Goal: Task Accomplishment & Management: Manage account settings

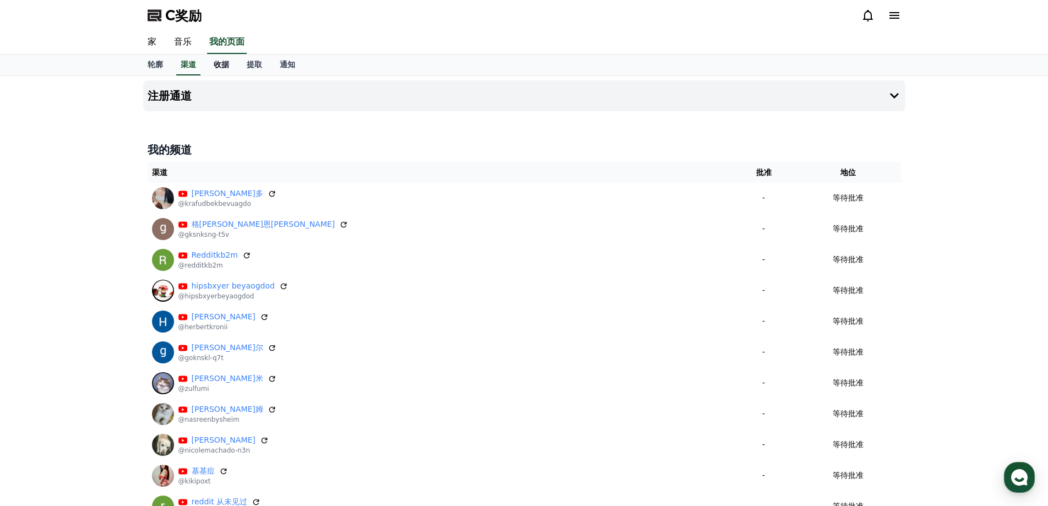
click at [227, 67] on font "收据" at bounding box center [221, 64] width 15 height 9
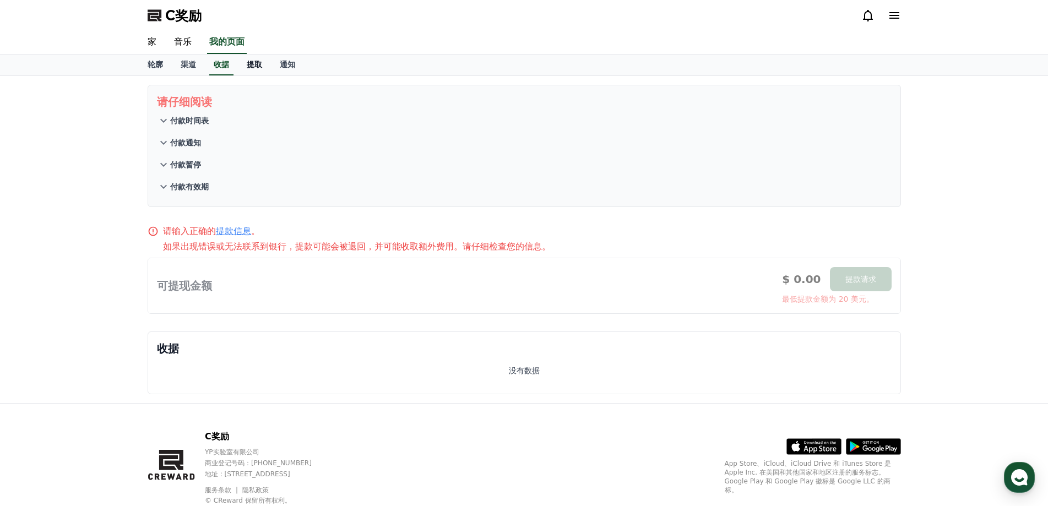
click at [247, 67] on font "提取" at bounding box center [254, 64] width 15 height 9
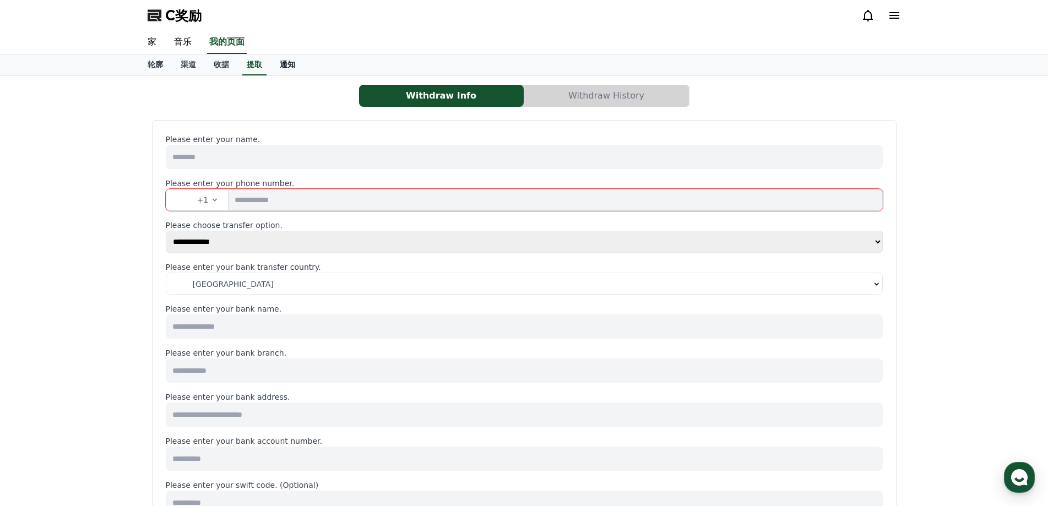
select select
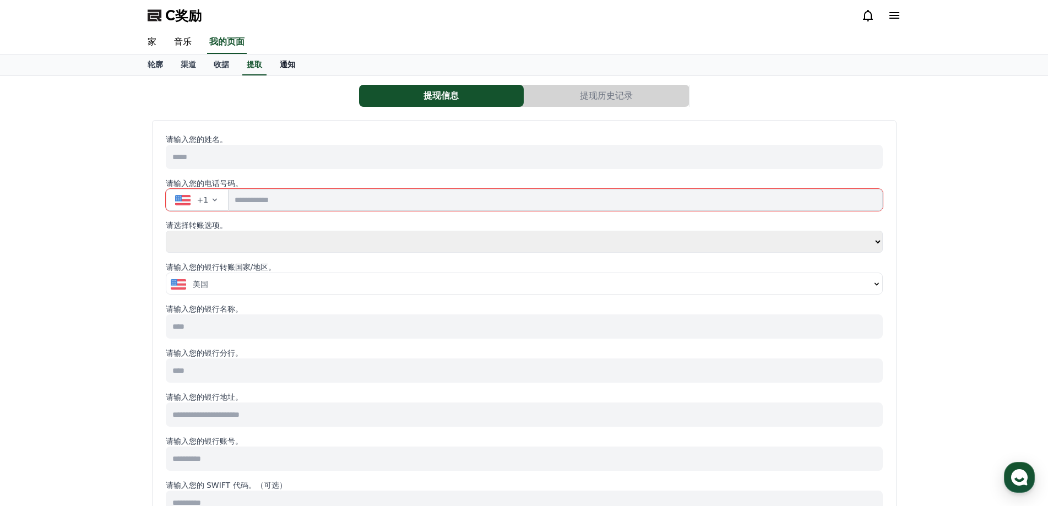
click at [281, 66] on font "通知" at bounding box center [287, 64] width 15 height 9
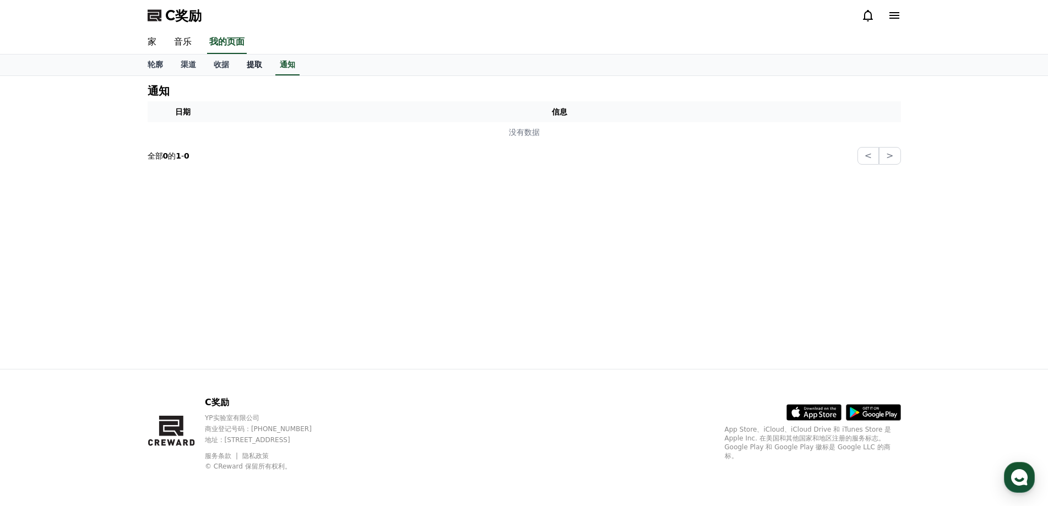
click at [249, 66] on font "提取" at bounding box center [254, 64] width 15 height 9
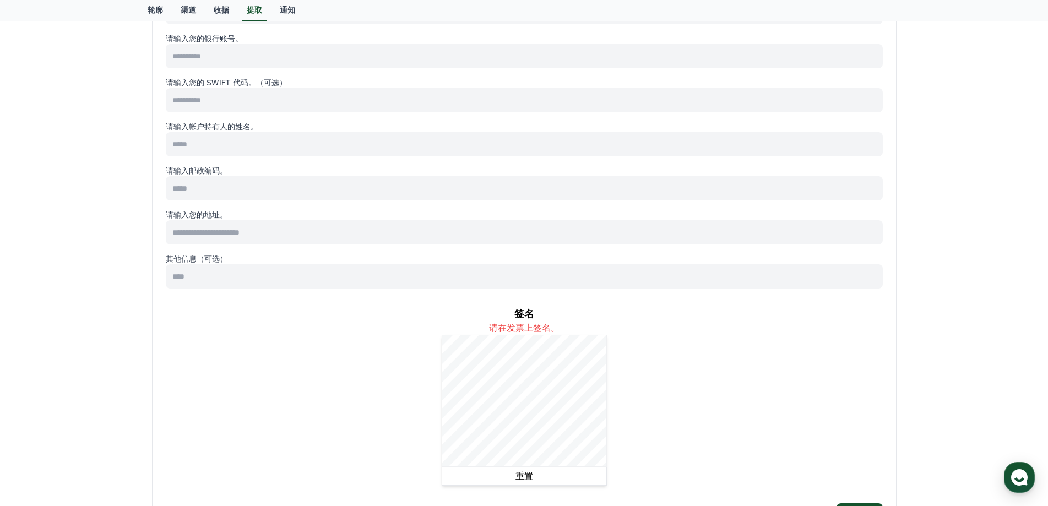
scroll to position [551, 0]
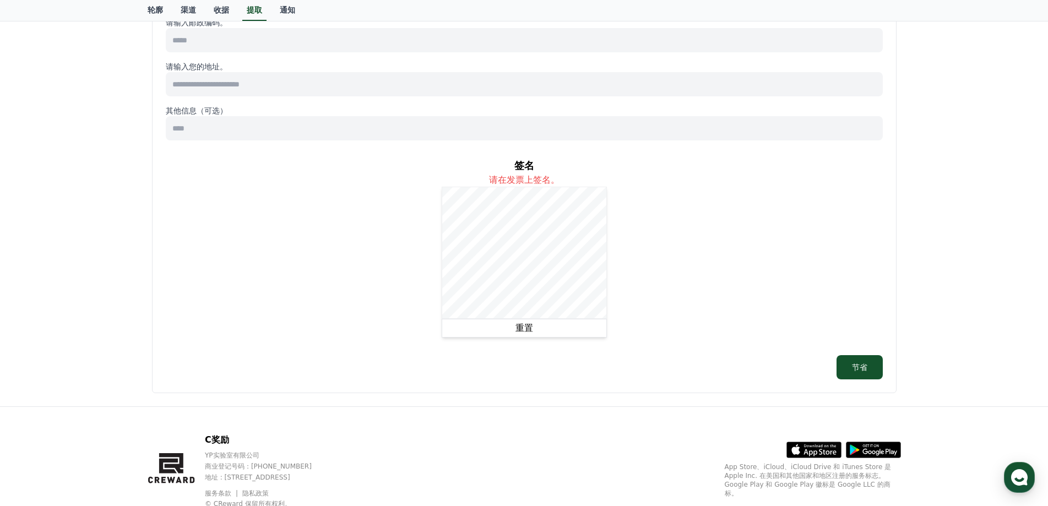
select select
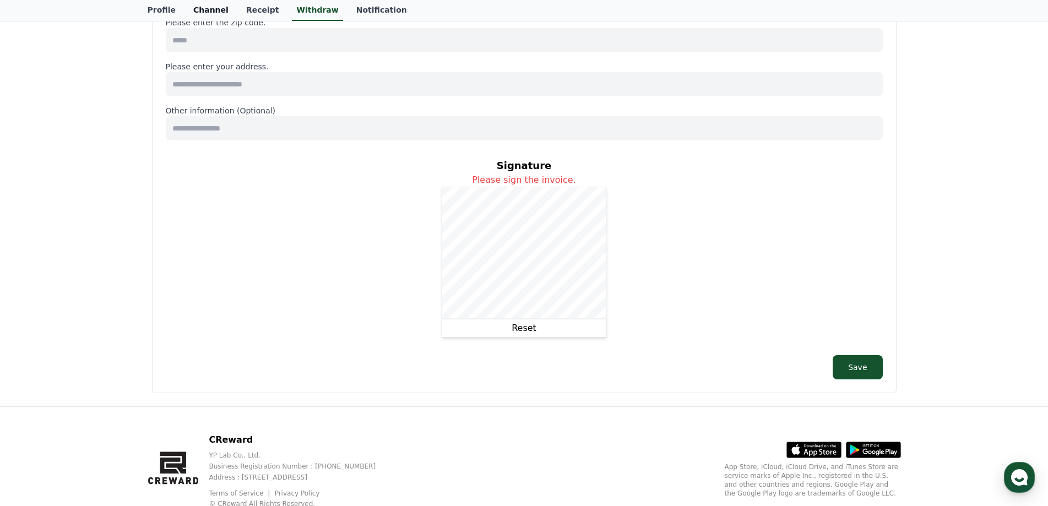
click at [203, 9] on link "Channel" at bounding box center [210, 10] width 53 height 21
